Goal: Information Seeking & Learning: Understand process/instructions

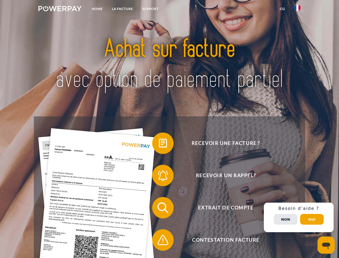
click at [60, 9] on img at bounding box center [59, 8] width 43 height 5
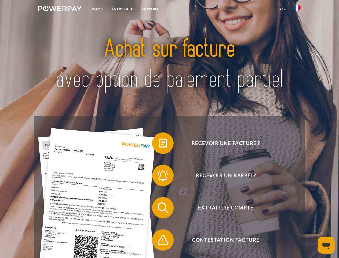
click at [297, 9] on img at bounding box center [297, 8] width 6 height 6
click at [282, 9] on link "CG" at bounding box center [282, 9] width 14 height 10
click at [159, 144] on span at bounding box center [154, 143] width 27 height 27
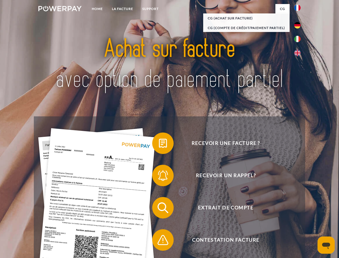
click at [159, 176] on span at bounding box center [154, 175] width 27 height 27
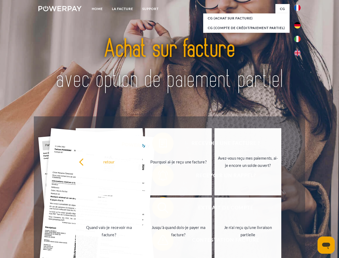
click at [159, 208] on link "Jusqu'à quand dois-je payer ma facture?" at bounding box center [178, 230] width 67 height 67
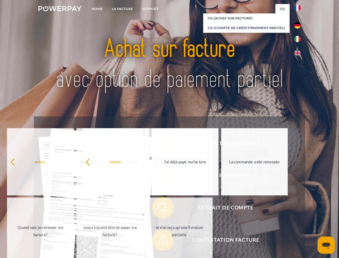
click at [159, 241] on span at bounding box center [154, 239] width 27 height 27
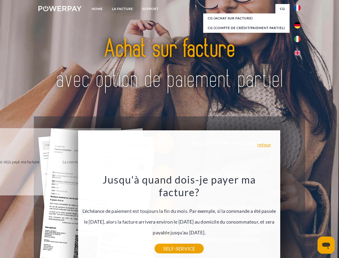
click at [299, 217] on div "Recevoir une facture ? Recevoir un rappel? Extrait de compte retour" at bounding box center [169, 223] width 271 height 215
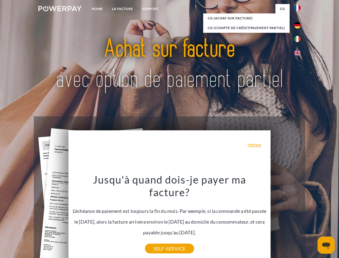
click at [286, 218] on span "Extrait de compte" at bounding box center [225, 207] width 131 height 21
click at [312, 219] on header "Home LA FACTURE Support" at bounding box center [169, 185] width 339 height 371
